Goal: Information Seeking & Learning: Learn about a topic

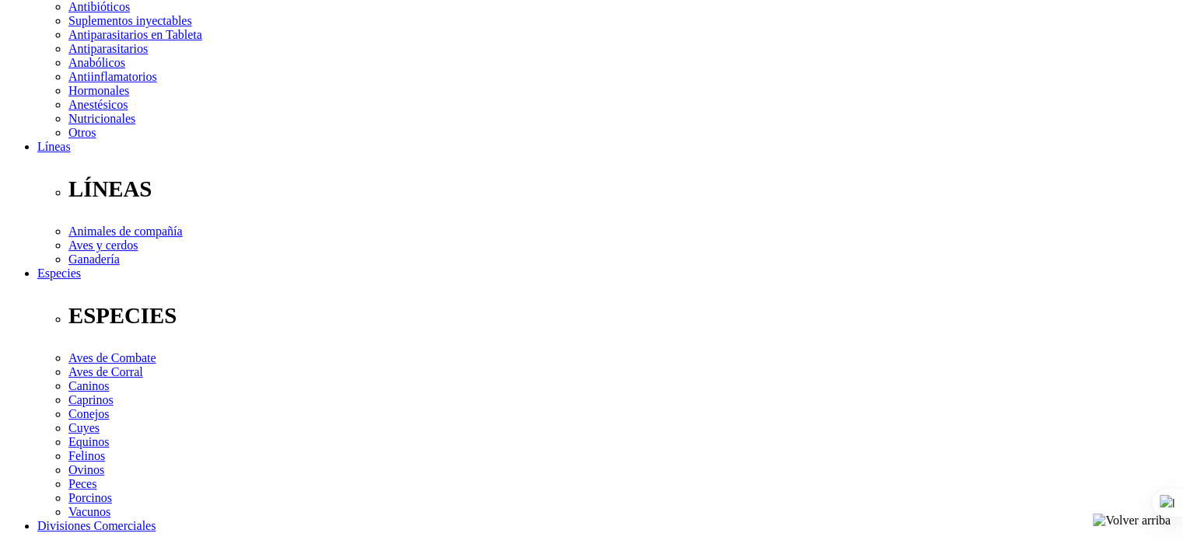
scroll to position [673, 0]
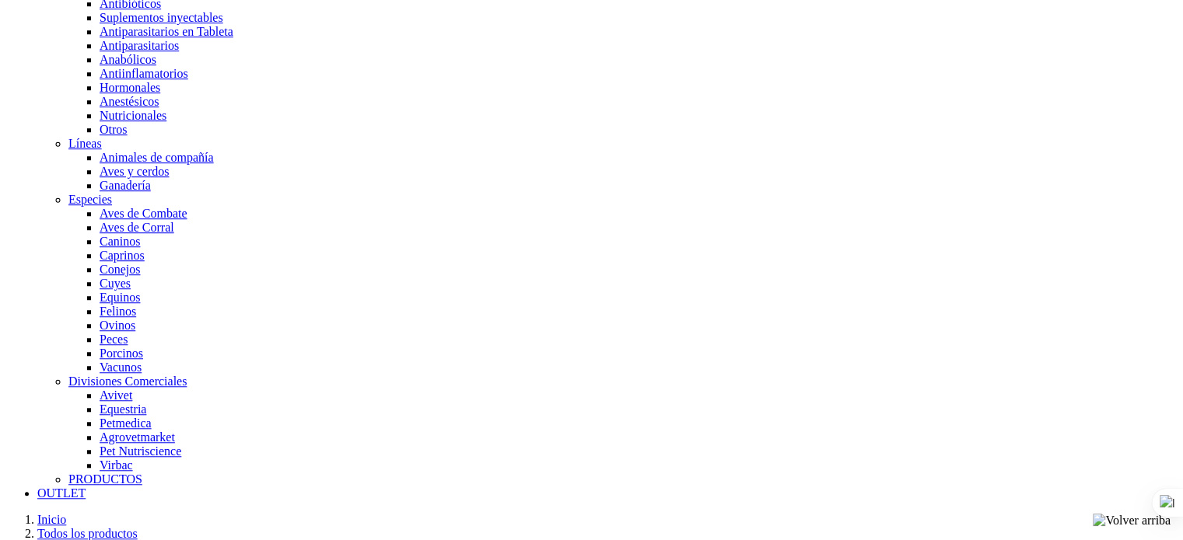
scroll to position [537, 0]
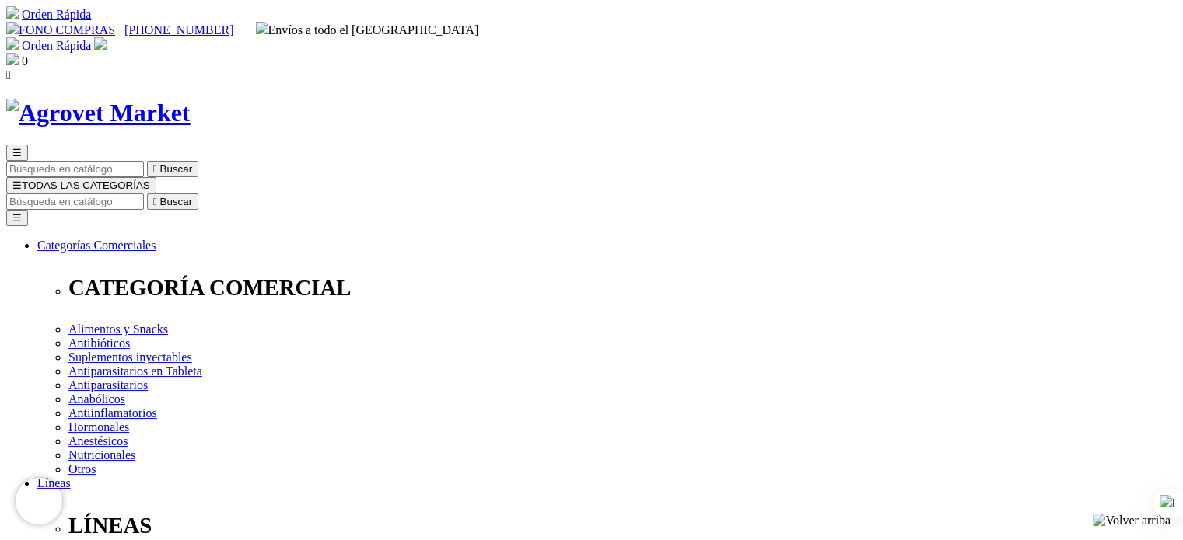
drag, startPoint x: 907, startPoint y: 417, endPoint x: 601, endPoint y: 401, distance: 306.0
copy p "Bioestimulante Integral en Fórmula Balanceada en Base a Vitaminas, Aminoácidos,…"
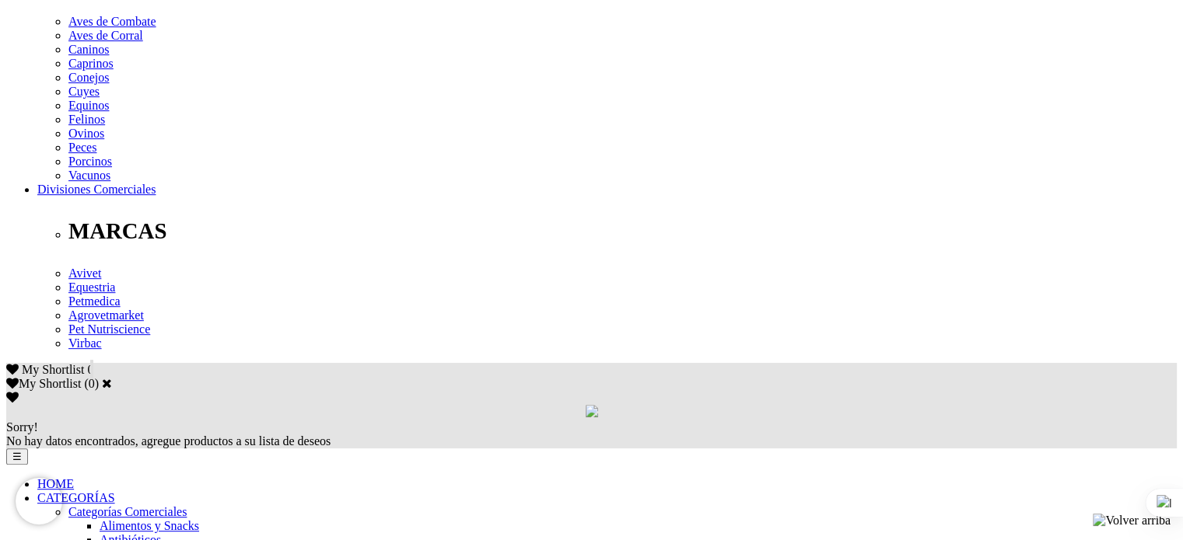
scroll to position [1256, 0]
